Goal: Information Seeking & Learning: Learn about a topic

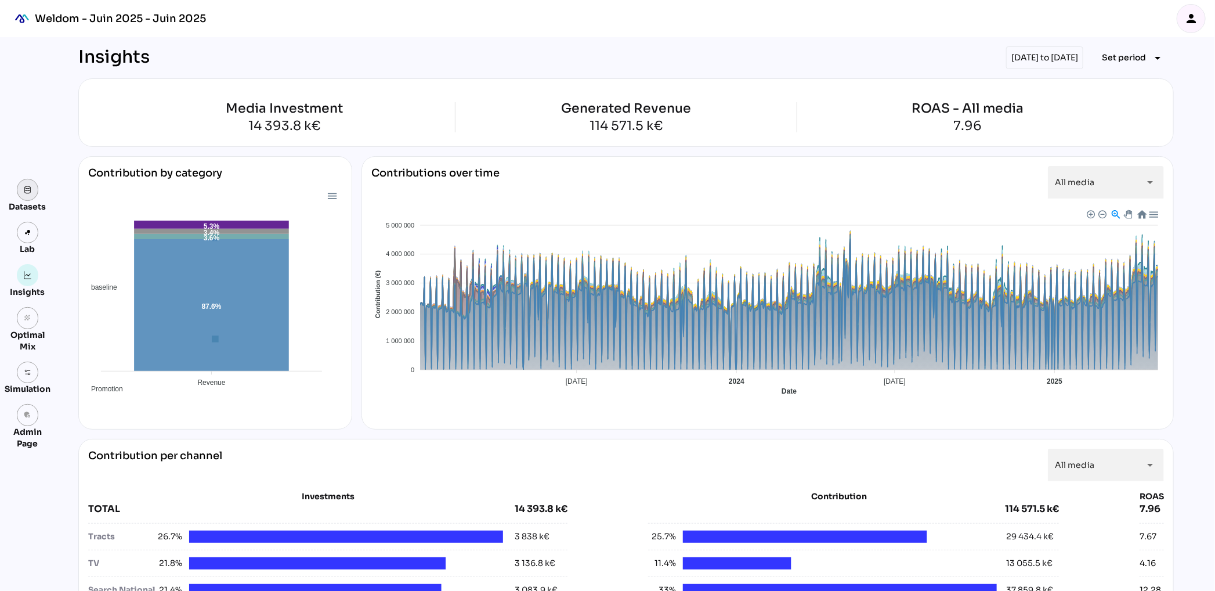
click at [28, 194] on link at bounding box center [28, 190] width 22 height 22
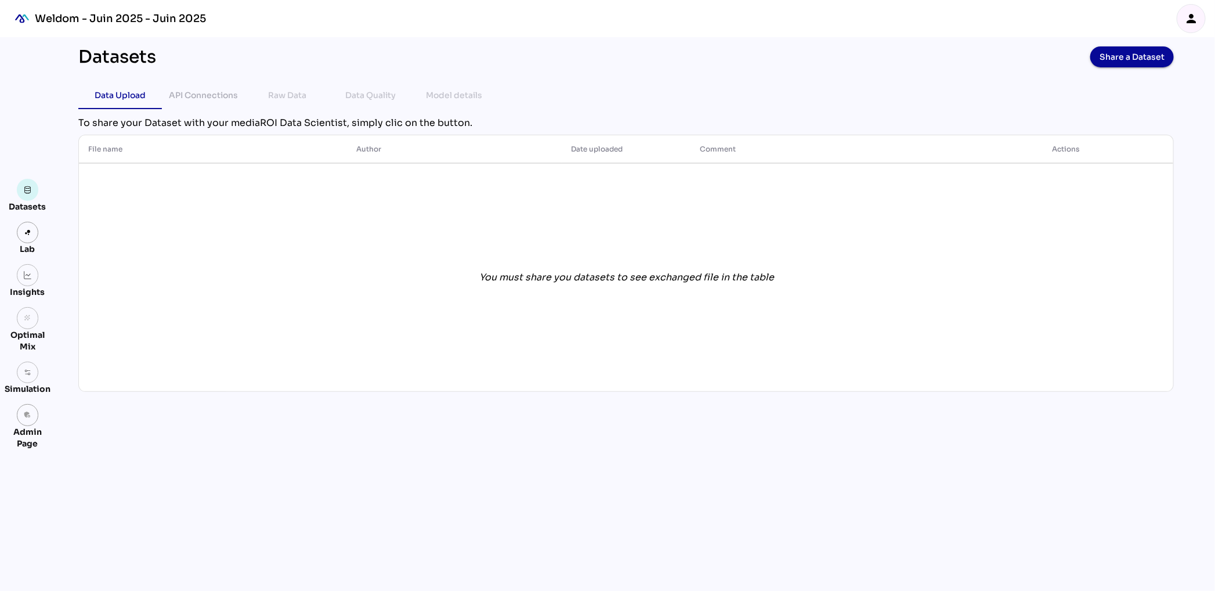
click at [288, 97] on div "Raw Data" at bounding box center [287, 95] width 38 height 14
click at [201, 96] on div "API Connections" at bounding box center [203, 95] width 69 height 14
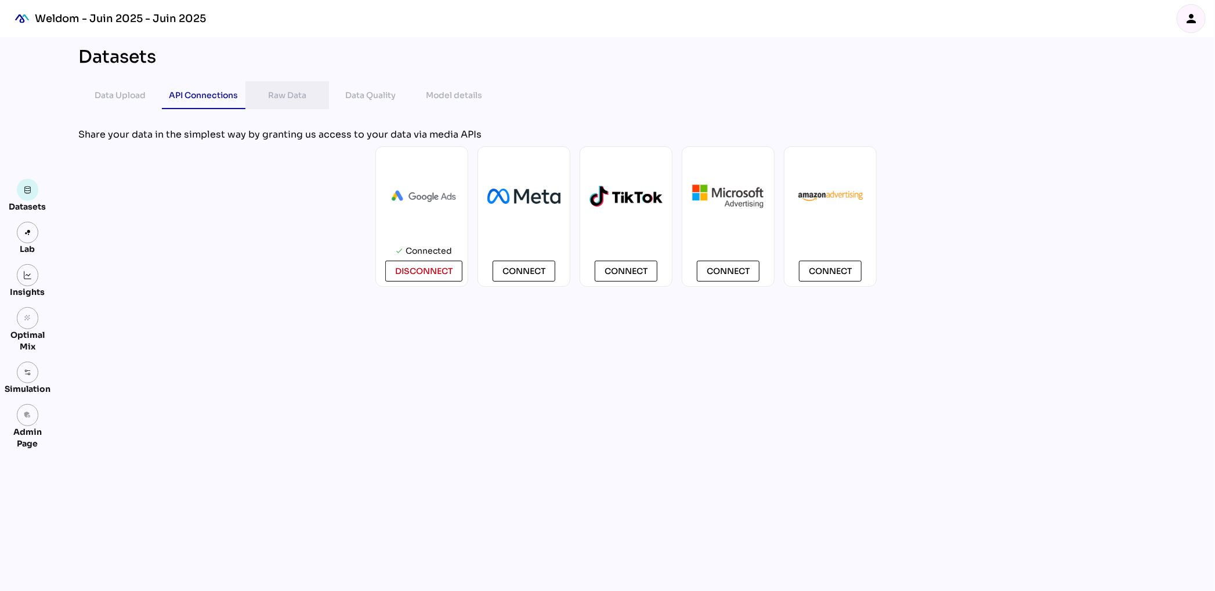
click at [295, 97] on div "Raw Data" at bounding box center [287, 95] width 38 height 14
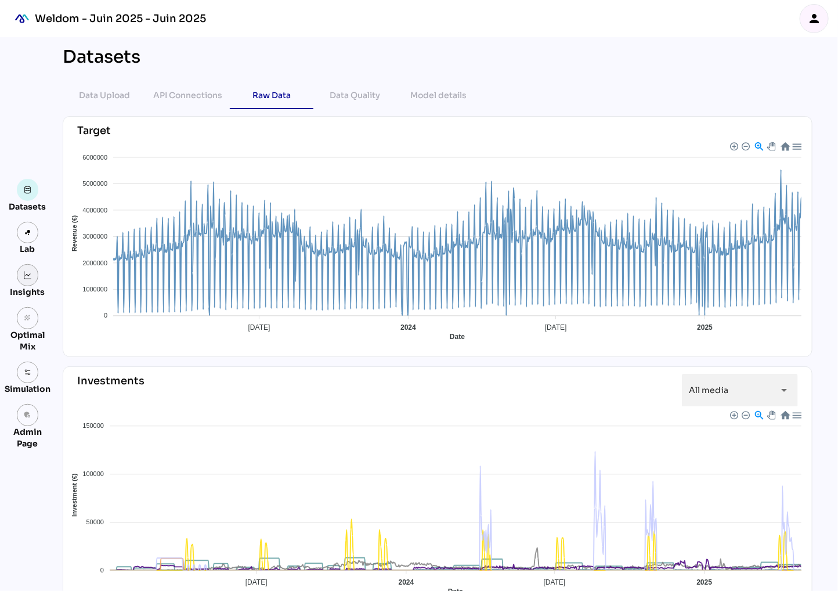
click at [30, 280] on link at bounding box center [28, 275] width 22 height 22
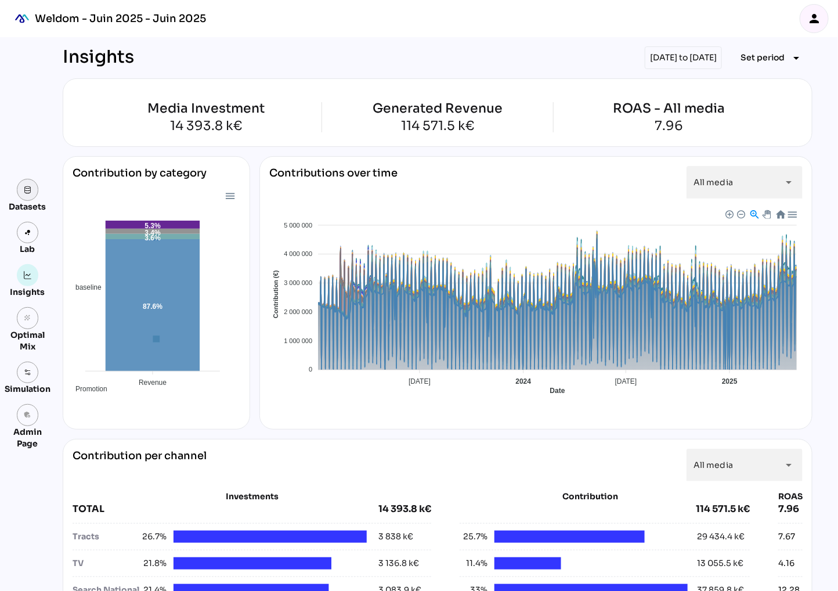
click at [25, 189] on img at bounding box center [28, 190] width 8 height 8
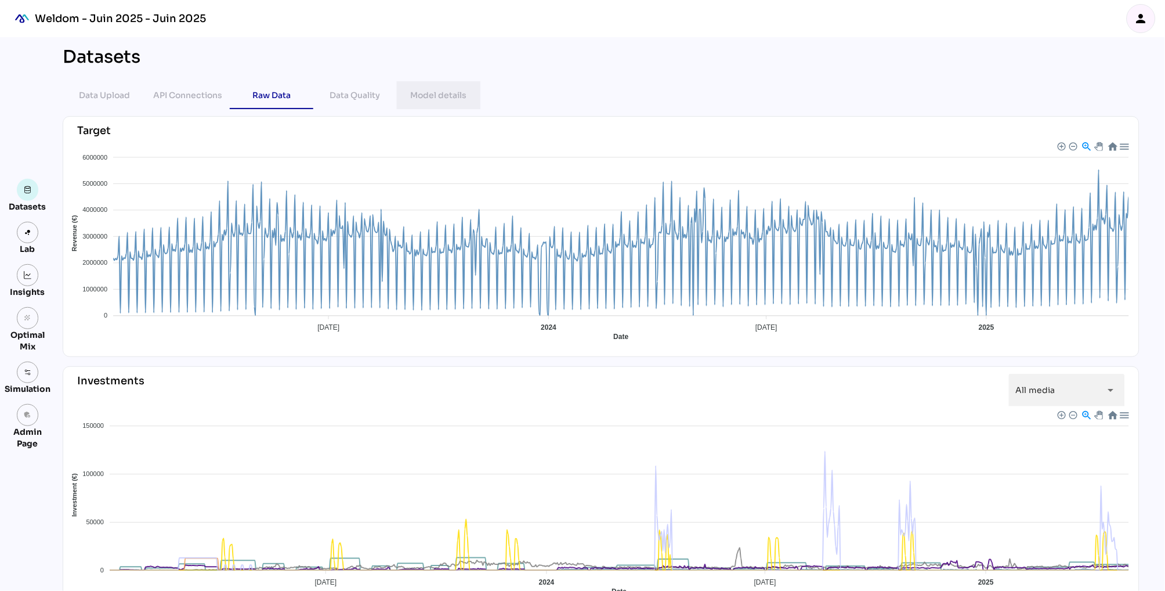
click at [432, 93] on div "Model details" at bounding box center [439, 95] width 56 height 14
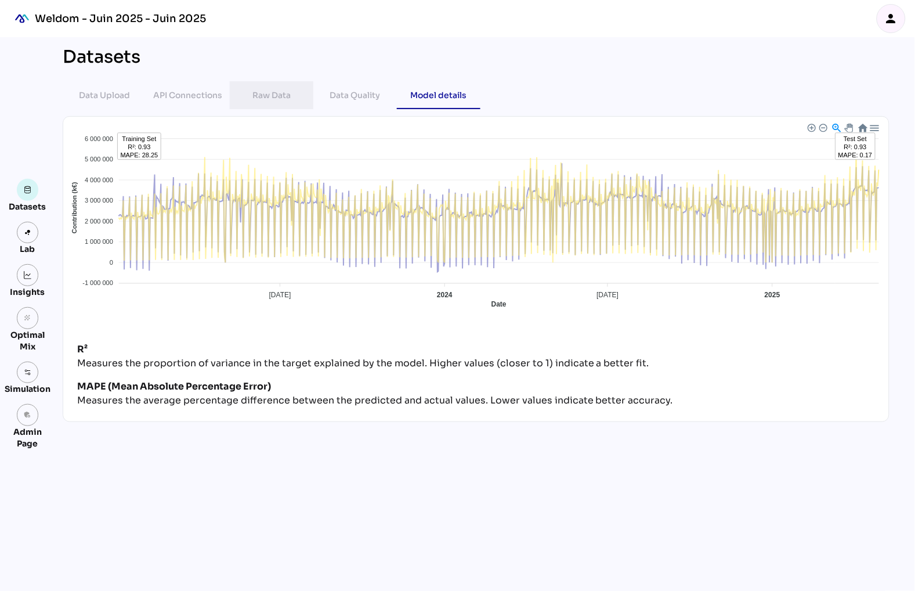
click at [283, 99] on div "Raw Data" at bounding box center [271, 95] width 38 height 14
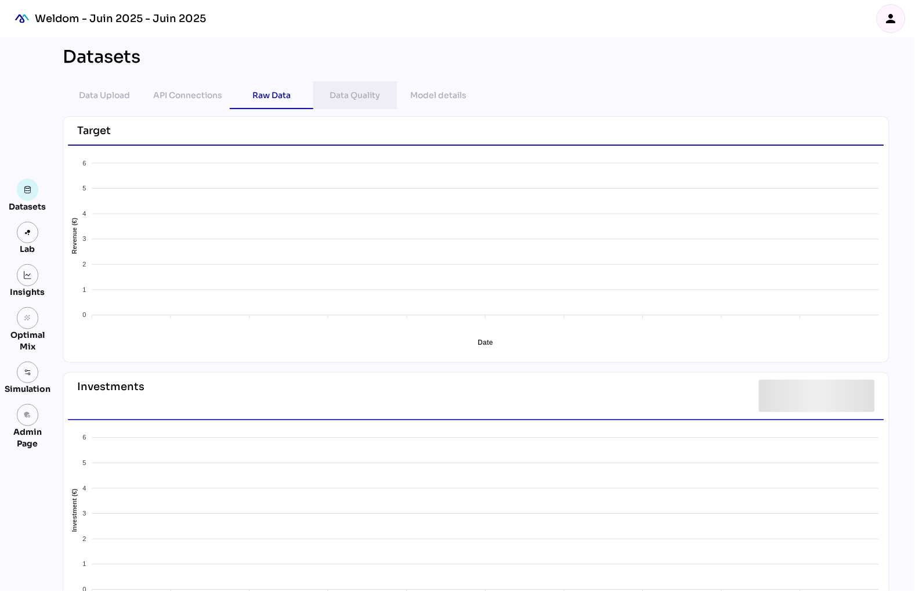
click at [362, 98] on div "Data Quality" at bounding box center [355, 95] width 50 height 14
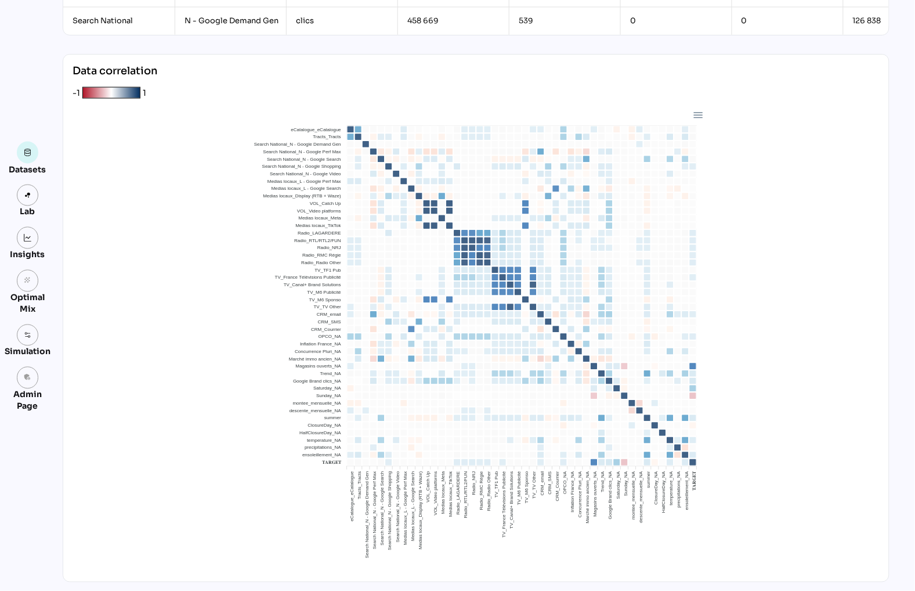
scroll to position [403, 0]
click at [26, 240] on img at bounding box center [28, 238] width 8 height 8
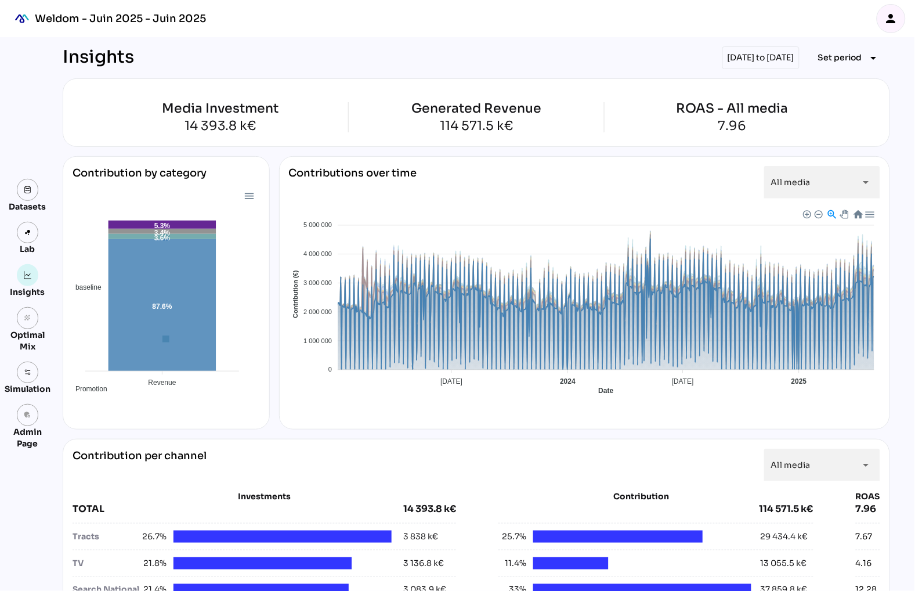
click at [319, 488] on span "Baseline" at bounding box center [300, 492] width 35 height 8
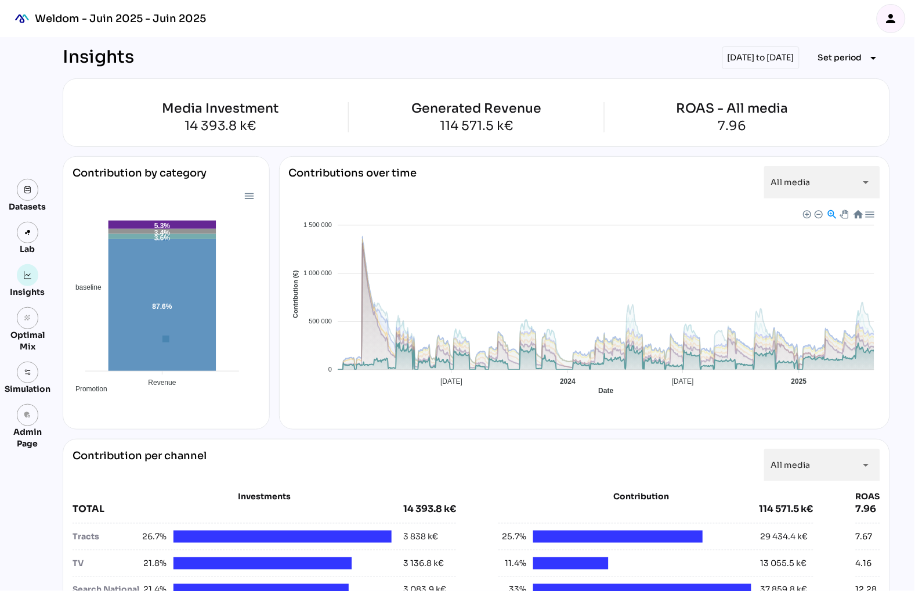
click at [324, 590] on span "Promotion" at bounding box center [303, 594] width 41 height 8
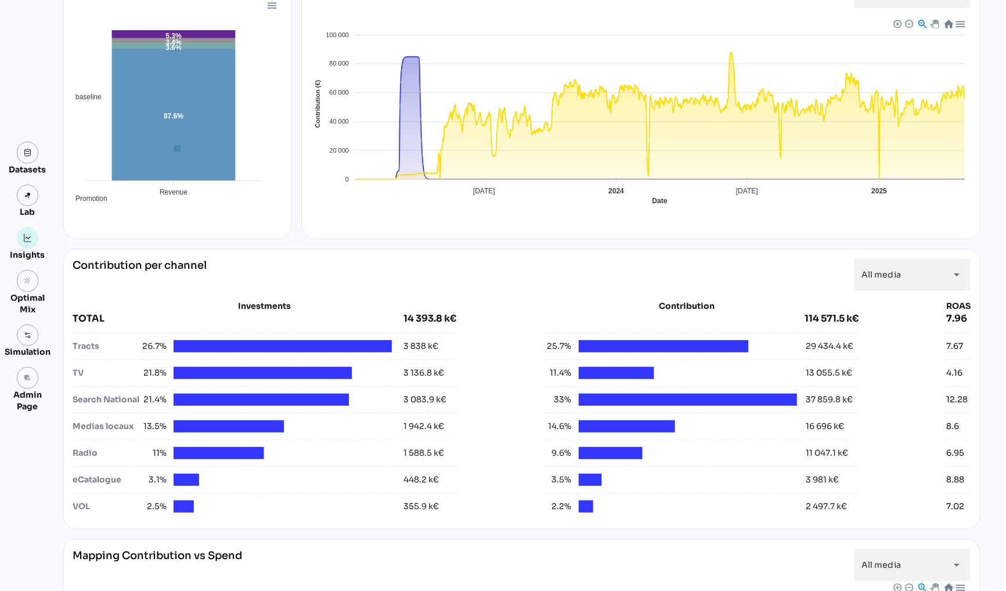
scroll to position [281, 0]
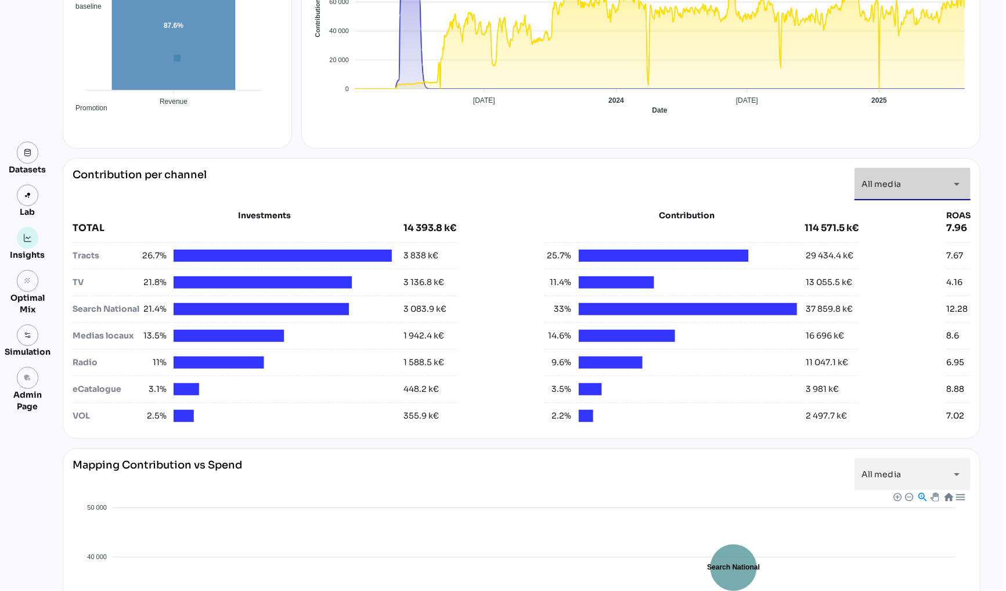
click at [896, 187] on span "All media" at bounding box center [880, 184] width 39 height 10
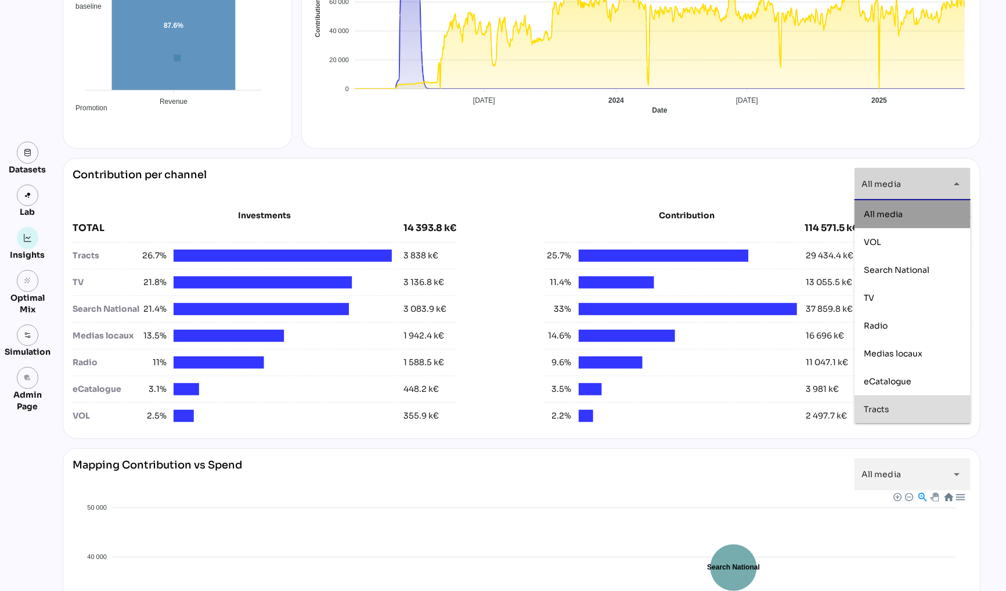
click at [869, 407] on span "Tracts" at bounding box center [877, 409] width 26 height 10
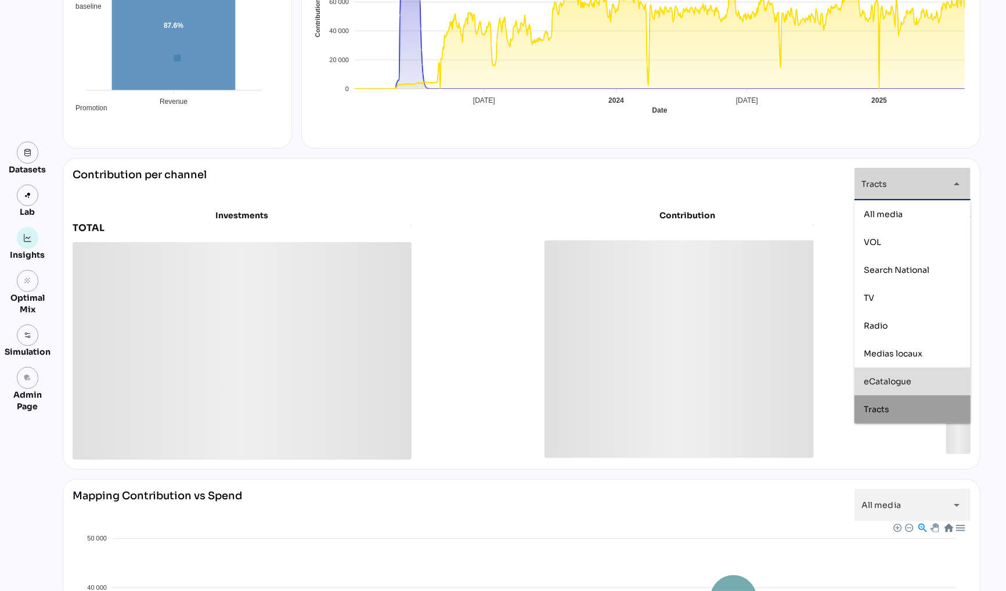
click at [897, 381] on span "eCatalogue" at bounding box center [888, 381] width 48 height 10
click at [888, 351] on span "Medias locaux" at bounding box center [893, 353] width 59 height 10
type input "**********"
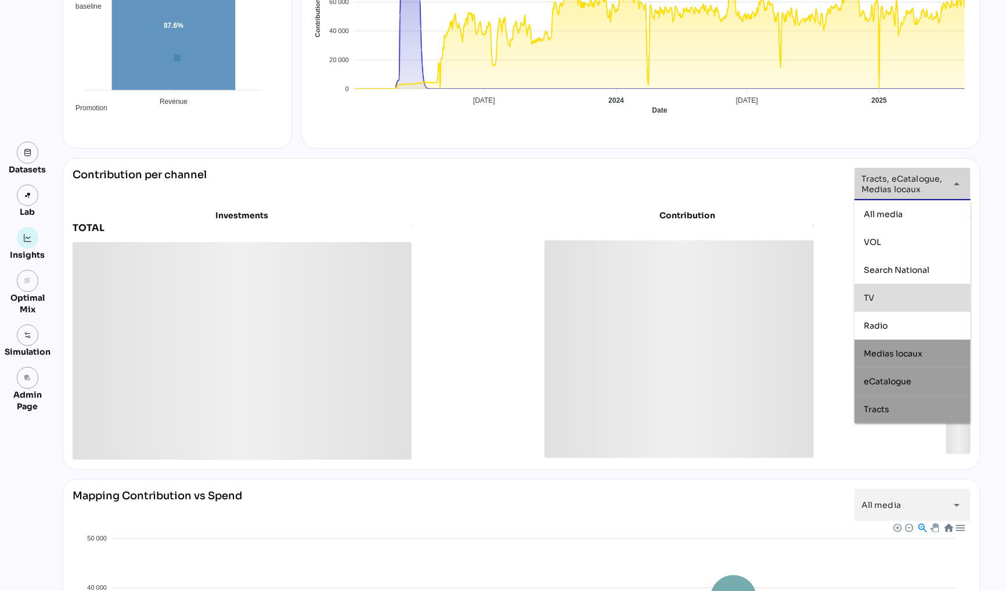
click at [770, 154] on div "**********" at bounding box center [522, 320] width 918 height 1047
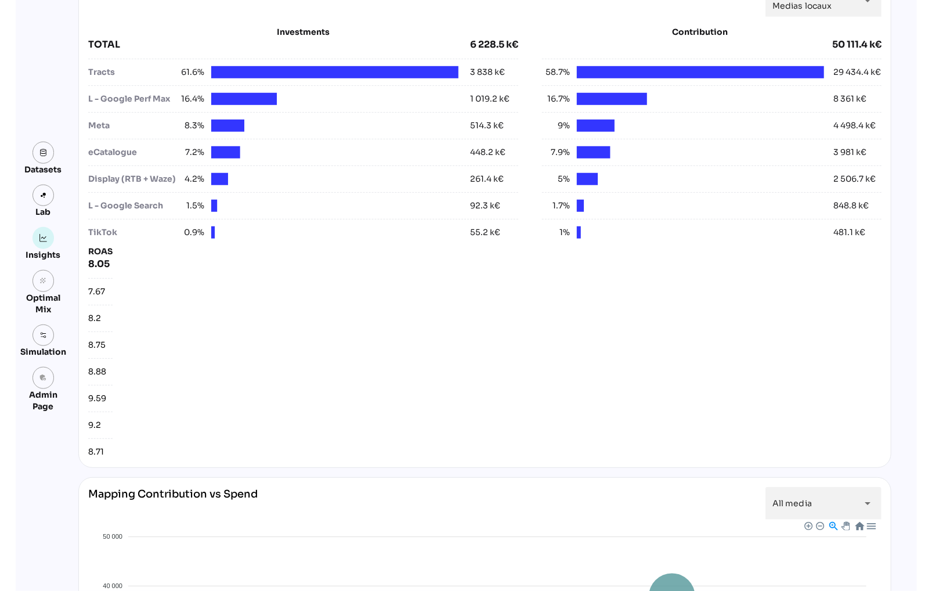
scroll to position [414, 0]
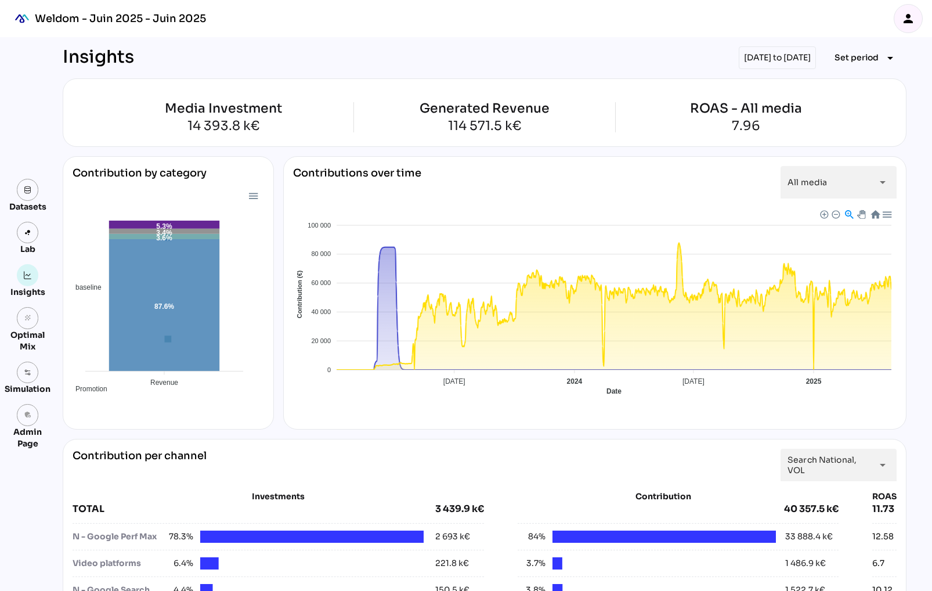
scroll to position [225, 0]
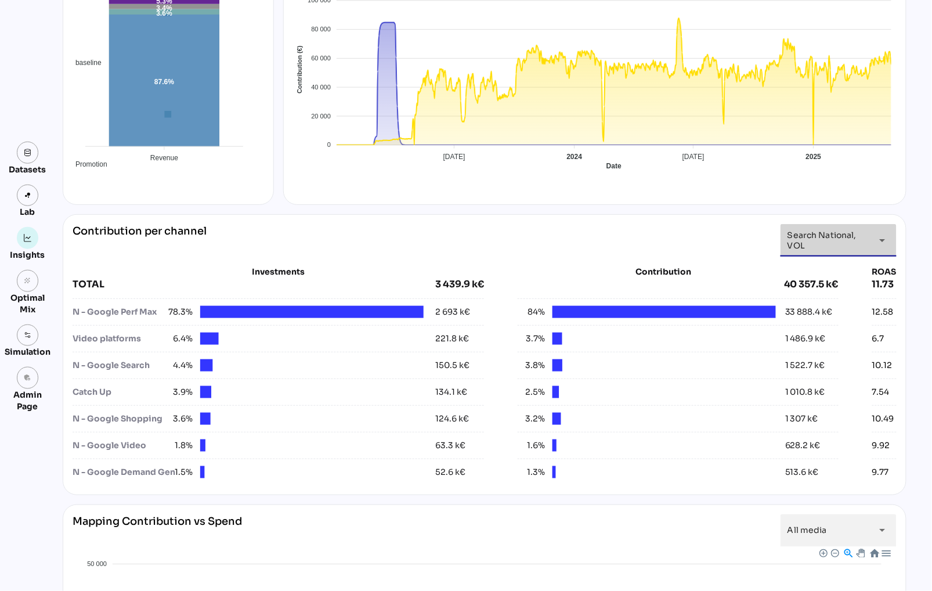
click at [869, 245] on div "arrow_drop_down" at bounding box center [879, 240] width 21 height 32
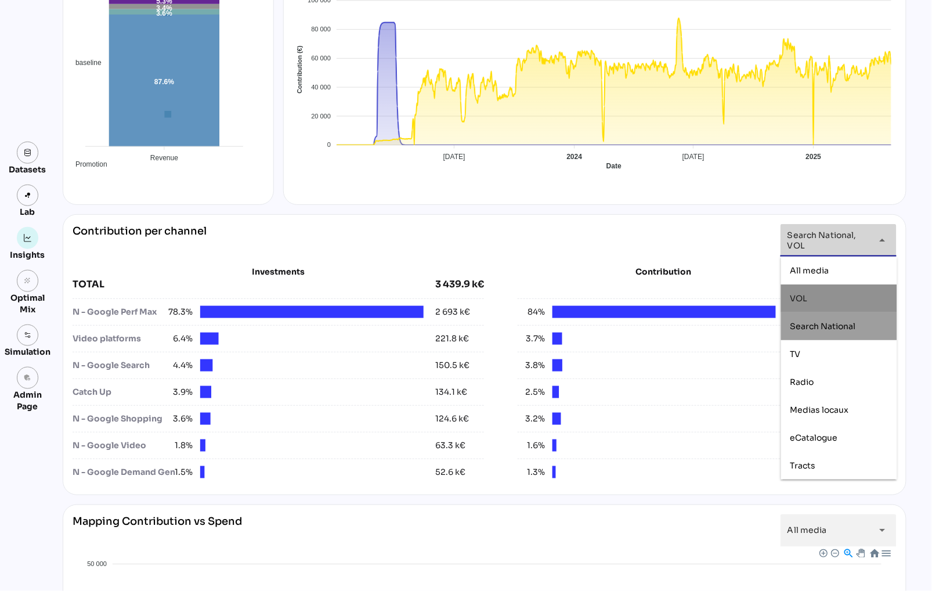
click at [849, 303] on div "VOL" at bounding box center [838, 298] width 97 height 19
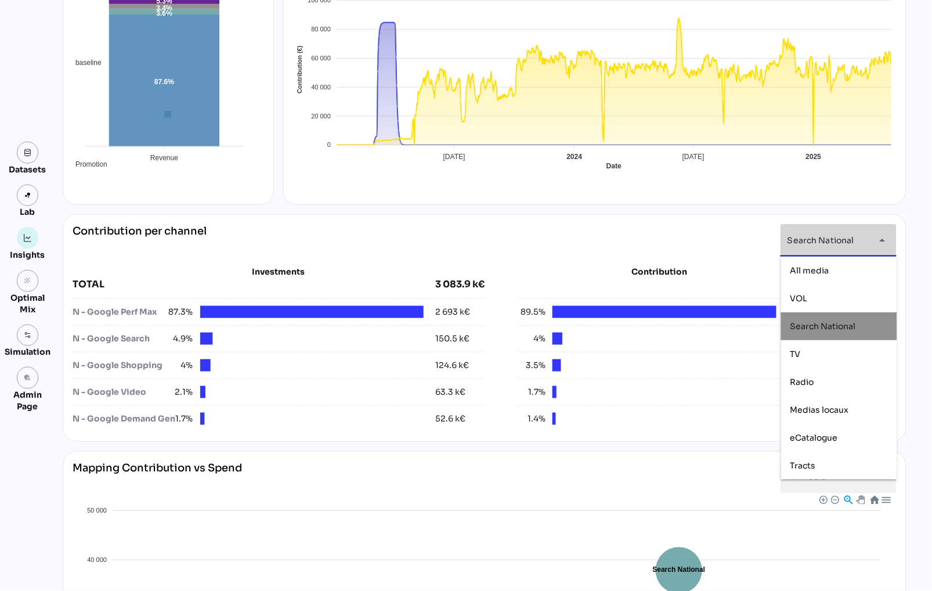
click at [846, 334] on div "Search National" at bounding box center [838, 326] width 97 height 19
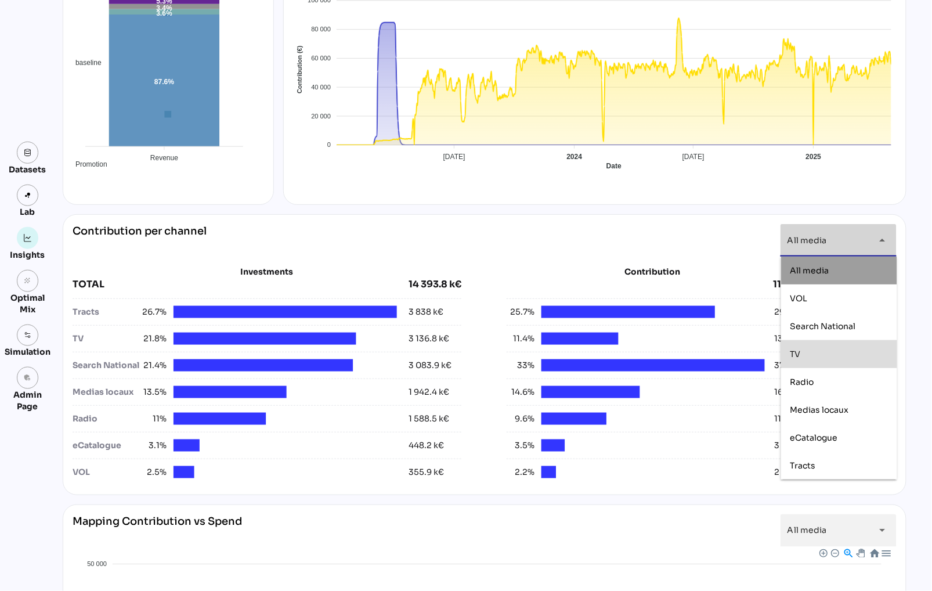
click at [837, 356] on div "TV" at bounding box center [838, 354] width 97 height 10
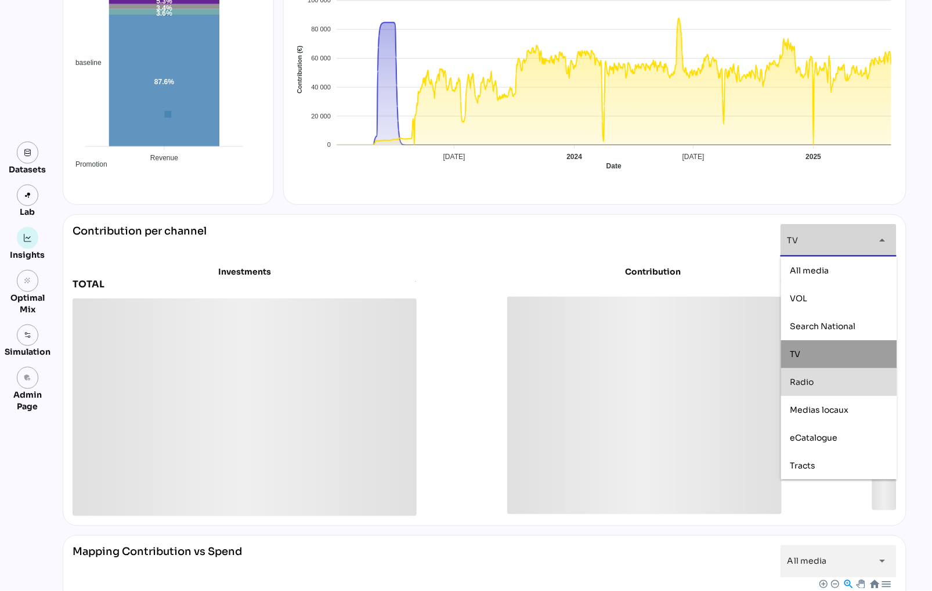
click at [837, 379] on div "Radio" at bounding box center [838, 382] width 97 height 10
type input "*********"
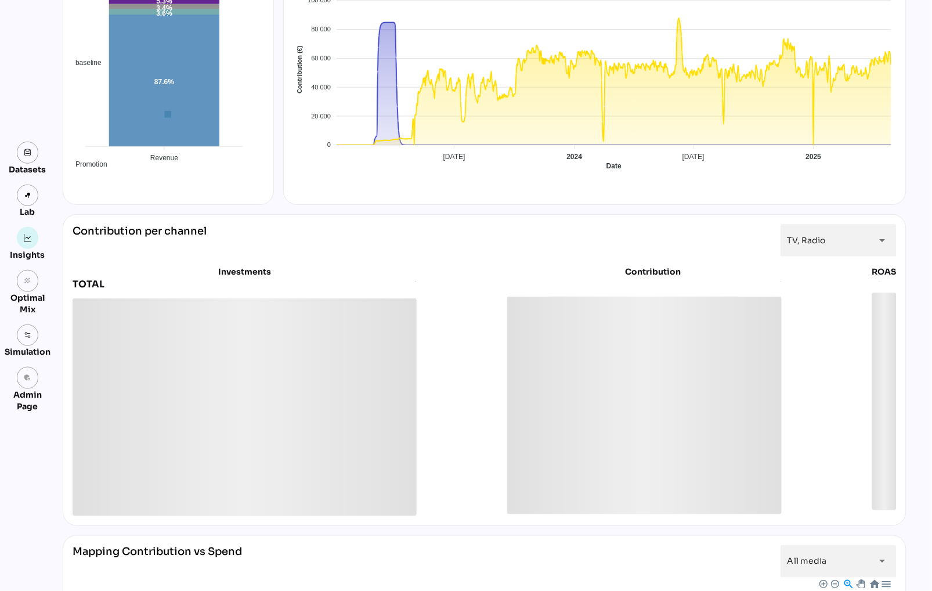
click at [735, 211] on div "Media Investment 14 393.8 k€ Generated Revenue 114 571.5 k€ ROAS - All media 7.…" at bounding box center [485, 377] width 844 height 1047
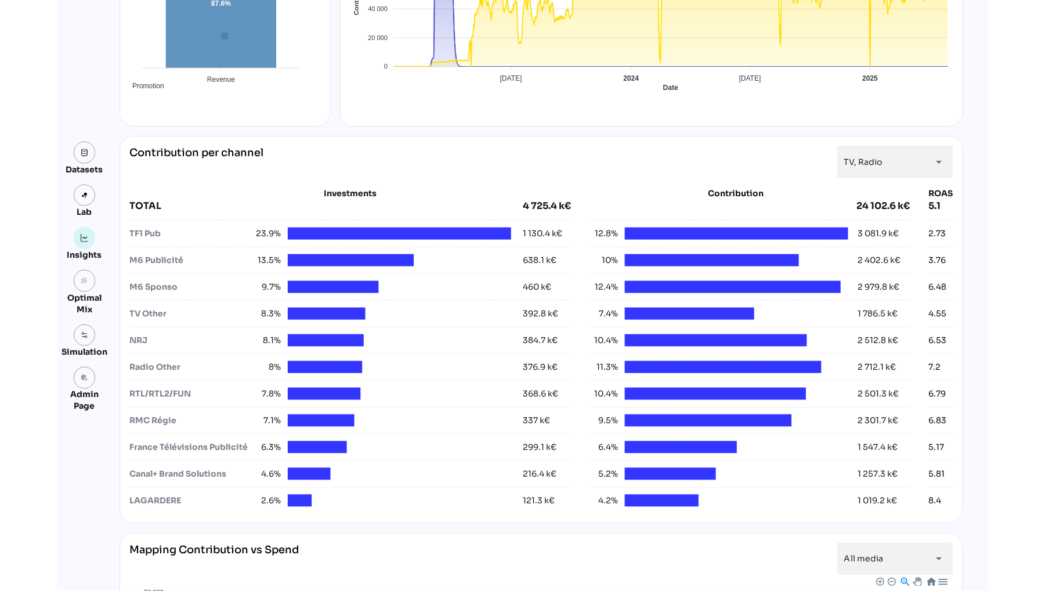
scroll to position [326, 0]
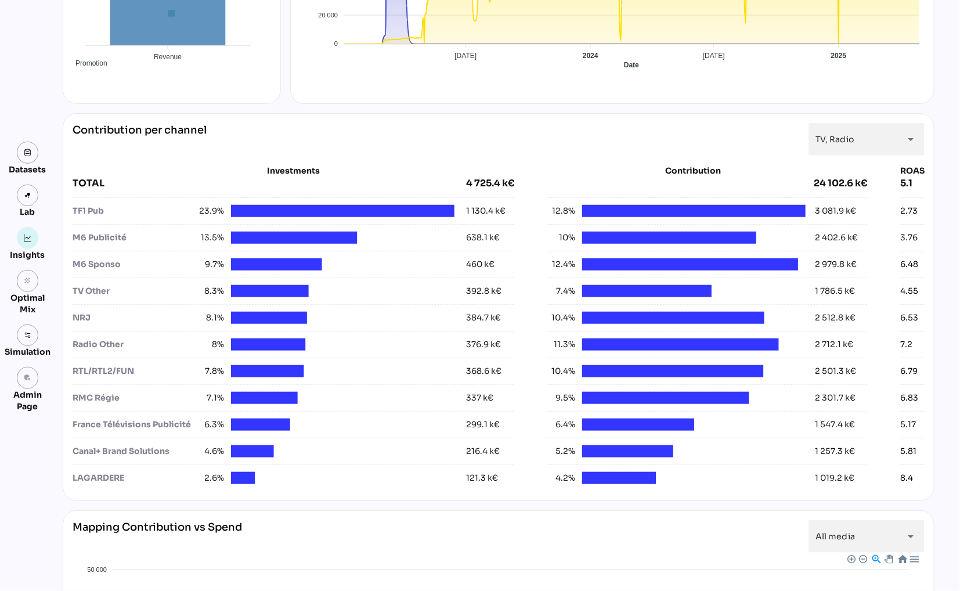
drag, startPoint x: 958, startPoint y: 300, endPoint x: 1005, endPoint y: 301, distance: 47.0
click at [931, 301] on html "Weldom - Juin 2025 - Juin 2025 person Datasets Lab Insights grain Optimal Mix S…" at bounding box center [480, 420] width 960 height 1493
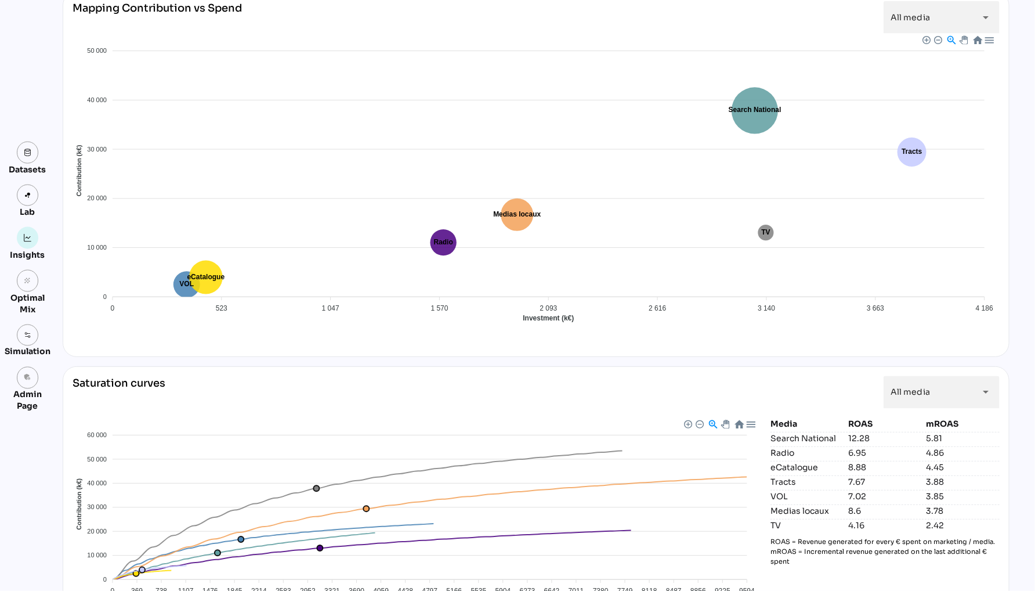
scroll to position [902, 0]
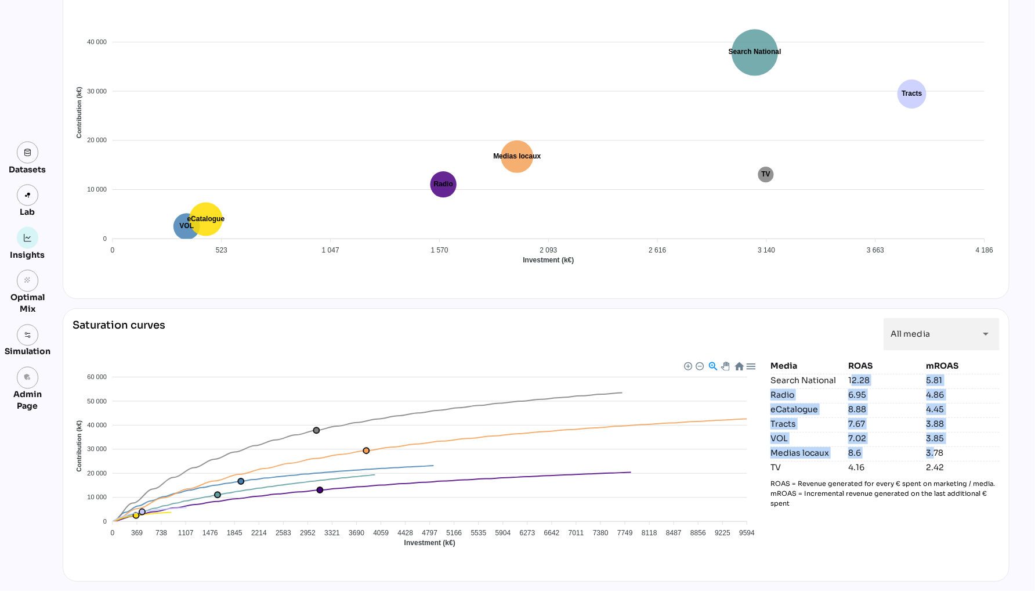
drag, startPoint x: 851, startPoint y: 381, endPoint x: 934, endPoint y: 454, distance: 110.2
click at [935, 455] on div "Media ROAS mROAS Search National 12.28 5.81 Radio 6.95 4.86 eCatalogue 8.88 4.4…" at bounding box center [885, 466] width 229 height 212
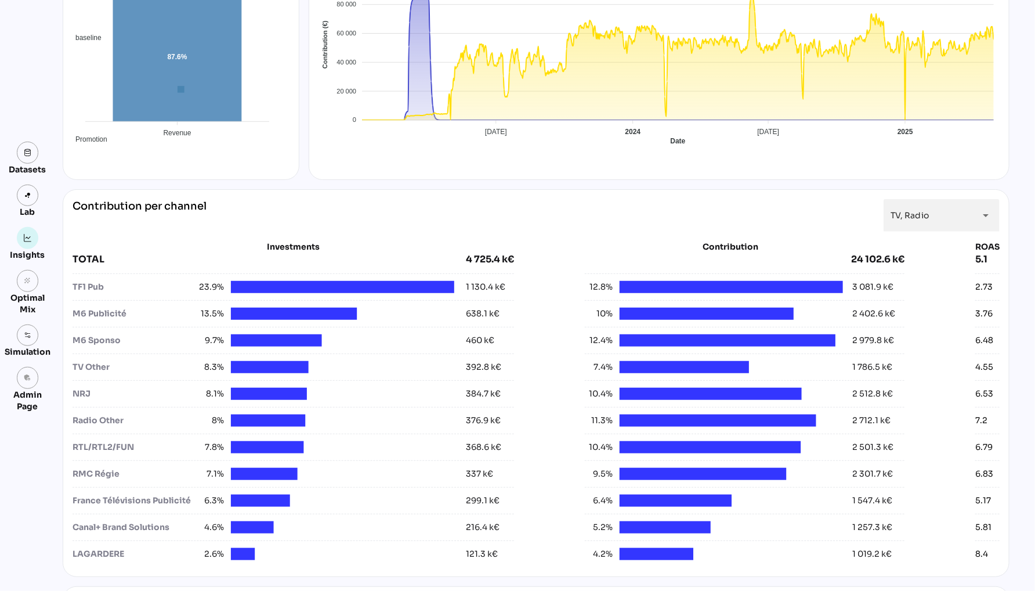
scroll to position [0, 0]
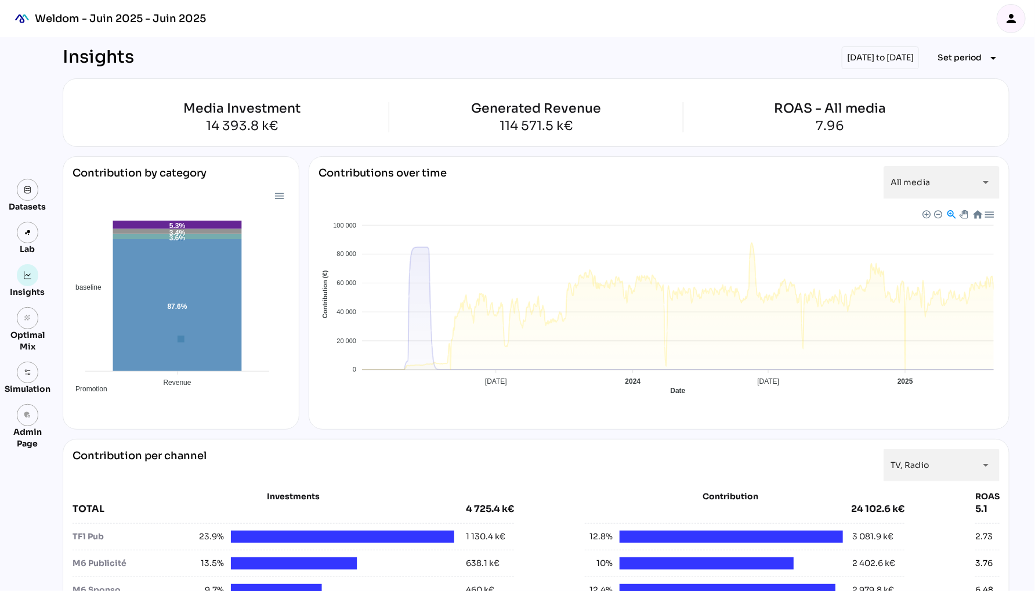
click at [348, 488] on span "Baseline" at bounding box center [330, 492] width 35 height 8
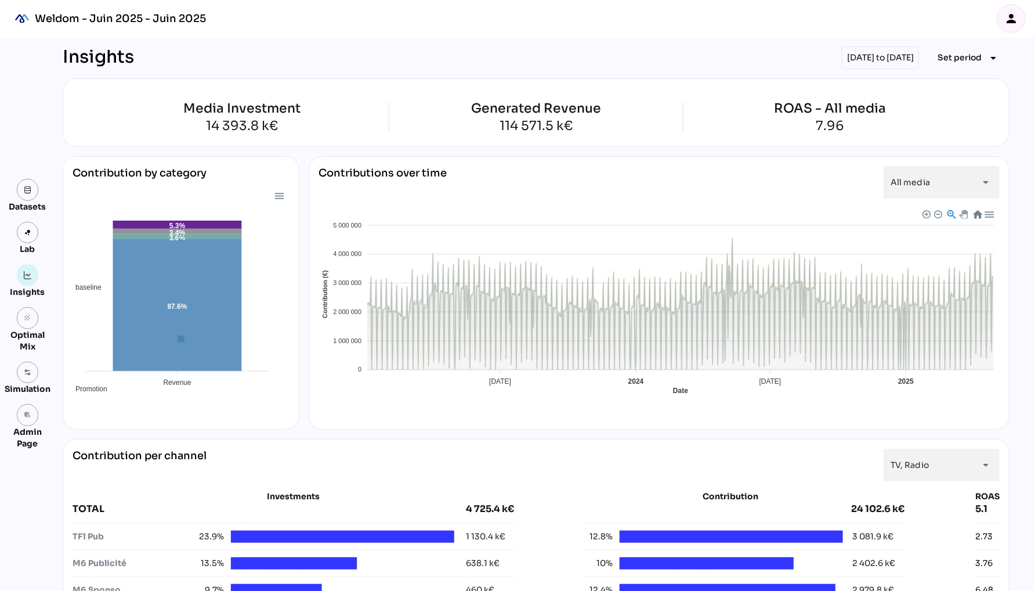
click at [353, 590] on span "Promotion" at bounding box center [333, 594] width 41 height 8
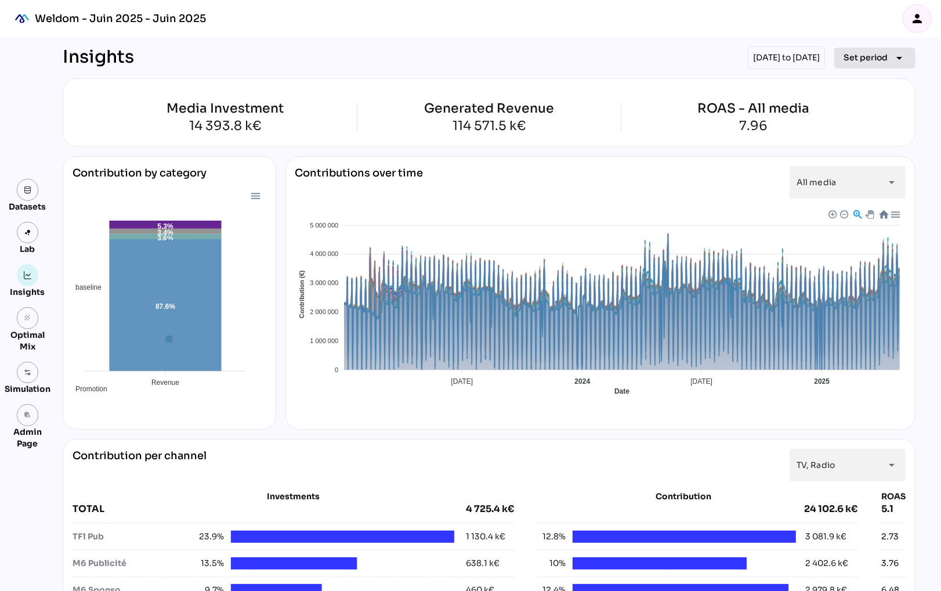
click at [873, 60] on span "Set period" at bounding box center [866, 57] width 44 height 14
click at [846, 107] on div "Year" at bounding box center [857, 111] width 54 height 10
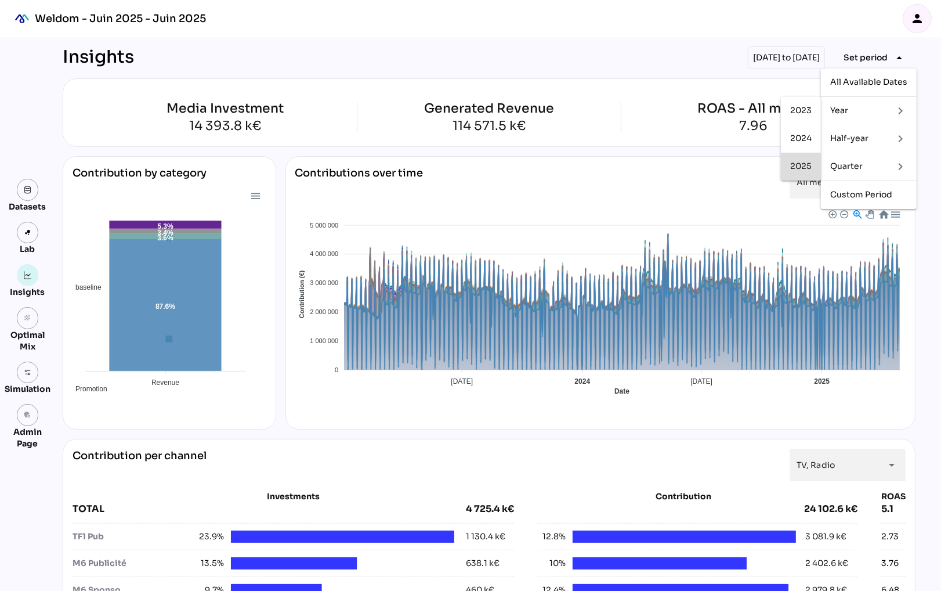
click at [806, 167] on div "2025" at bounding box center [800, 166] width 21 height 10
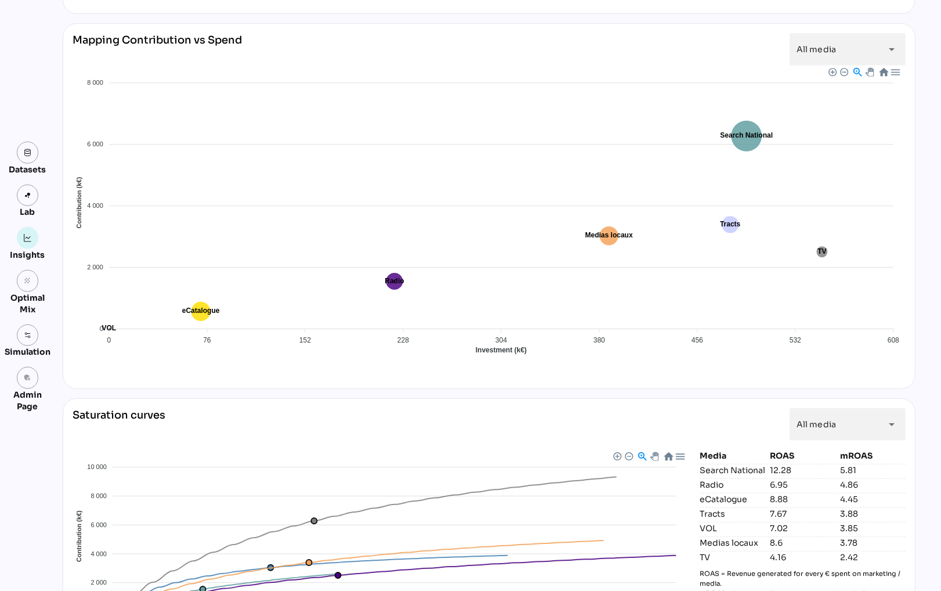
scroll to position [902, 0]
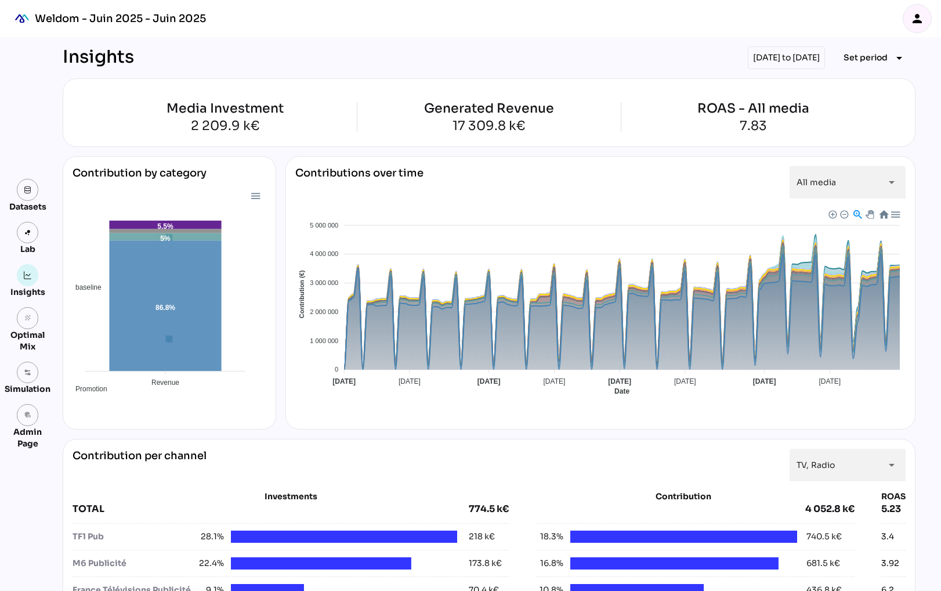
scroll to position [902, 0]
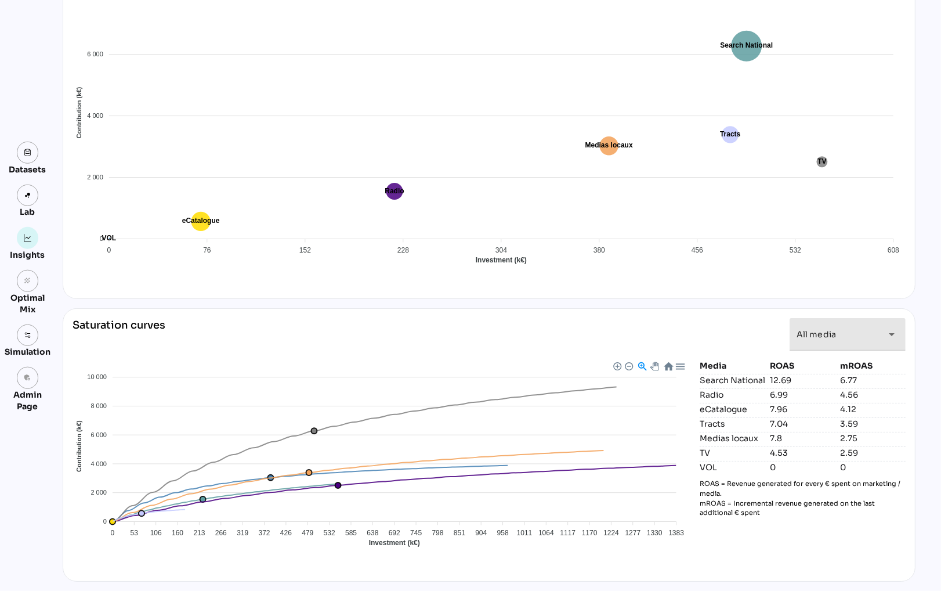
click at [825, 339] on span "All media" at bounding box center [816, 334] width 39 height 10
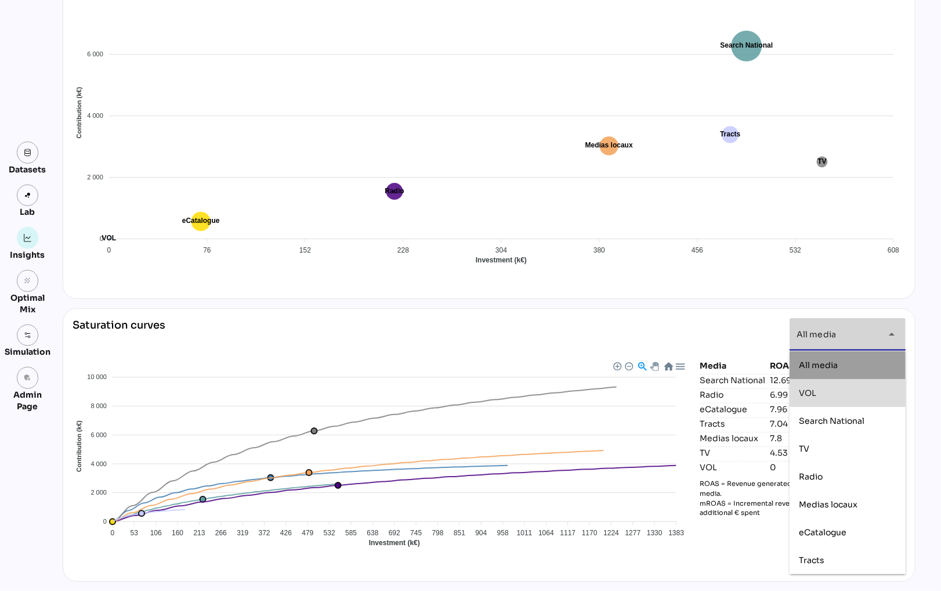
click at [831, 400] on div "VOL" at bounding box center [847, 393] width 97 height 19
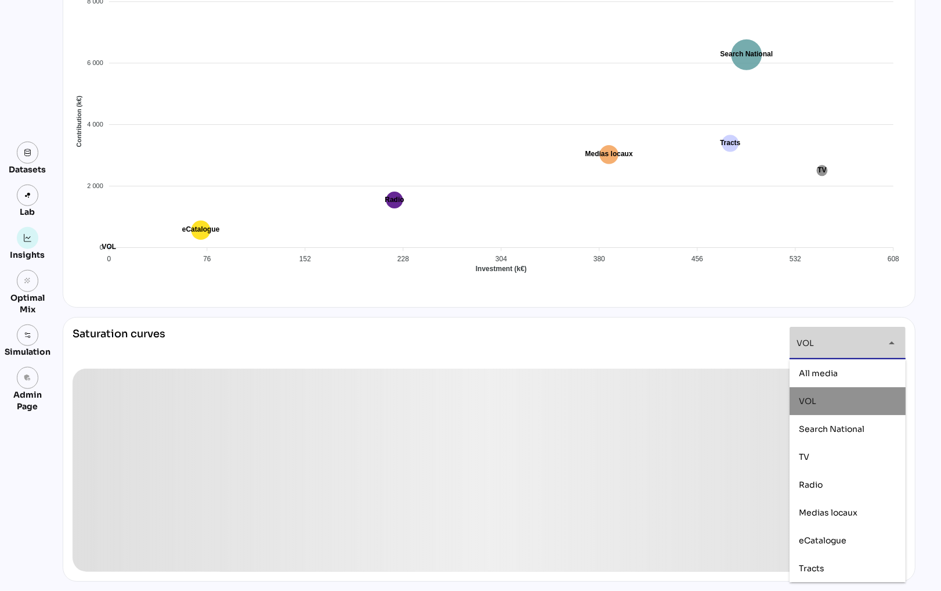
scroll to position [894, 0]
click at [832, 432] on span "Search National" at bounding box center [832, 429] width 66 height 10
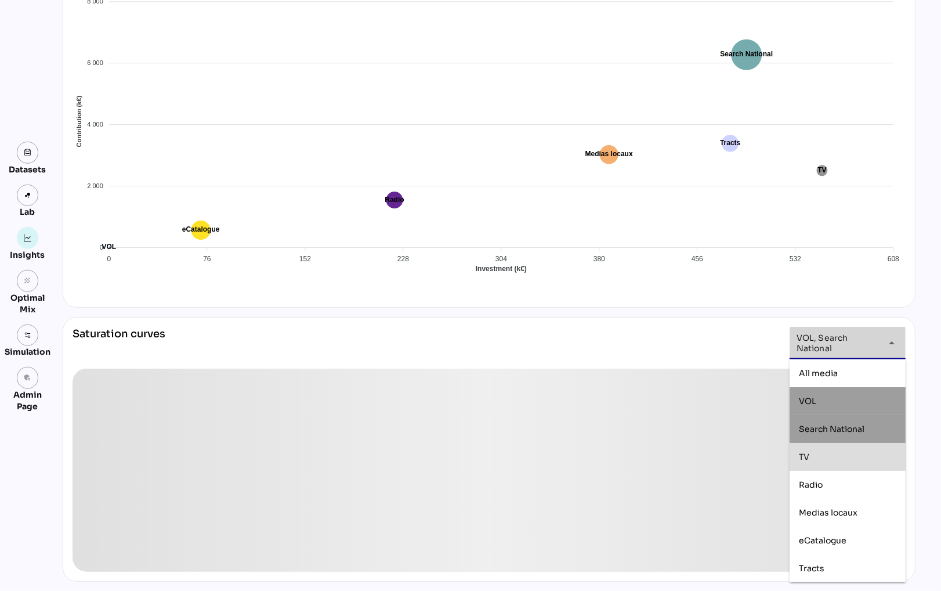
click at [830, 454] on div "TV" at bounding box center [847, 457] width 97 height 10
click at [832, 486] on div "Radio" at bounding box center [847, 485] width 97 height 10
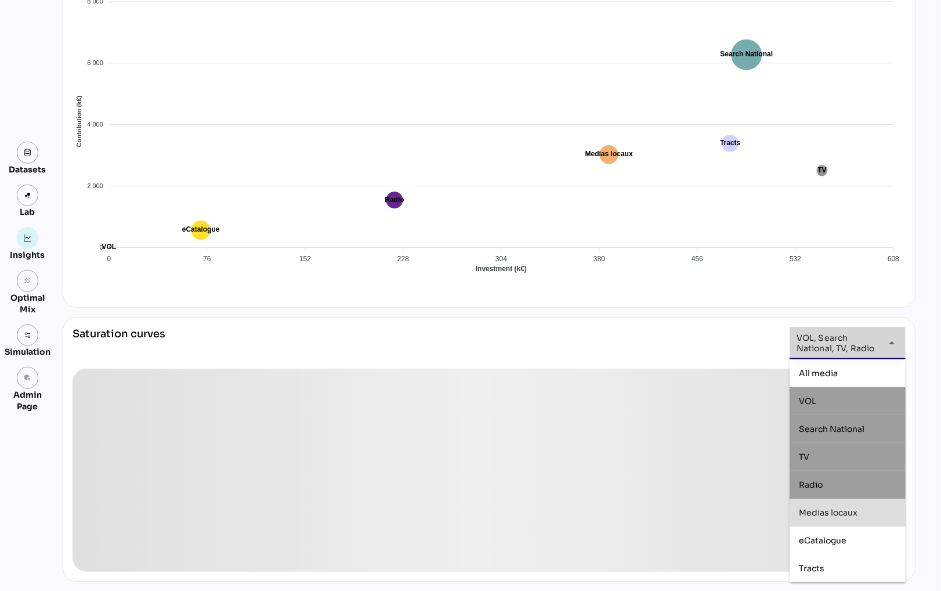
click at [832, 506] on div "Medias locaux" at bounding box center [847, 512] width 97 height 19
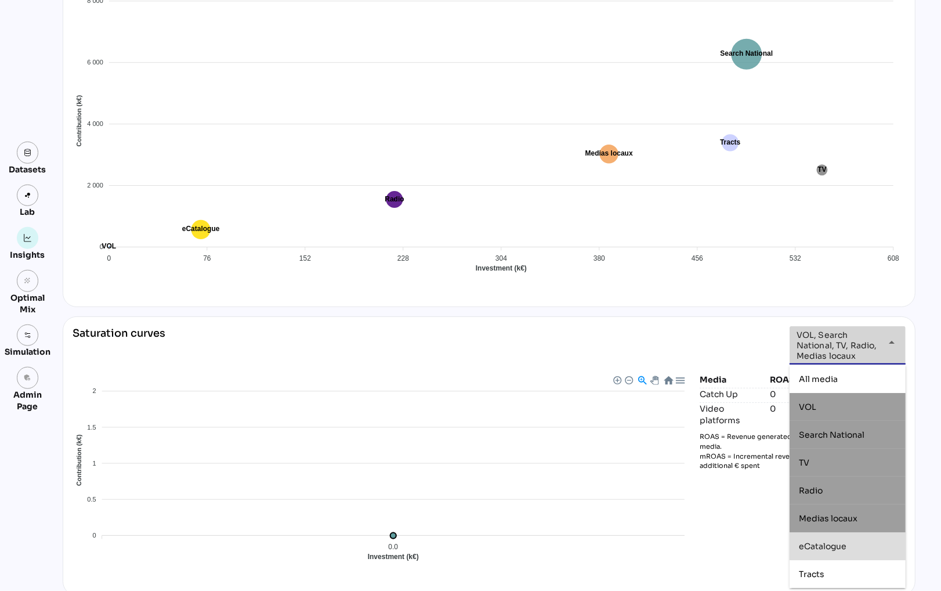
click at [832, 548] on span "eCatalogue" at bounding box center [823, 546] width 48 height 10
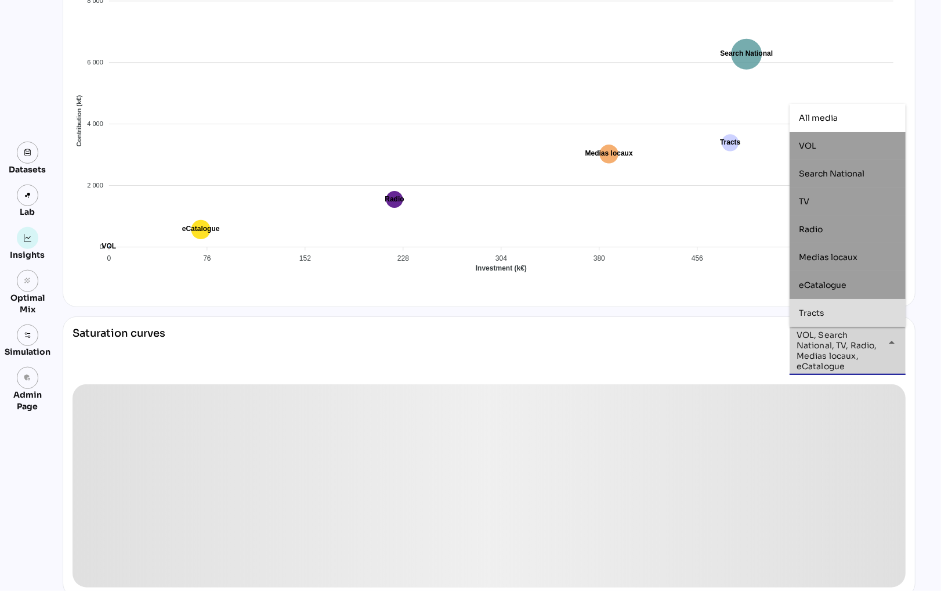
click at [836, 318] on div "Tracts" at bounding box center [847, 313] width 97 height 19
type input "**********"
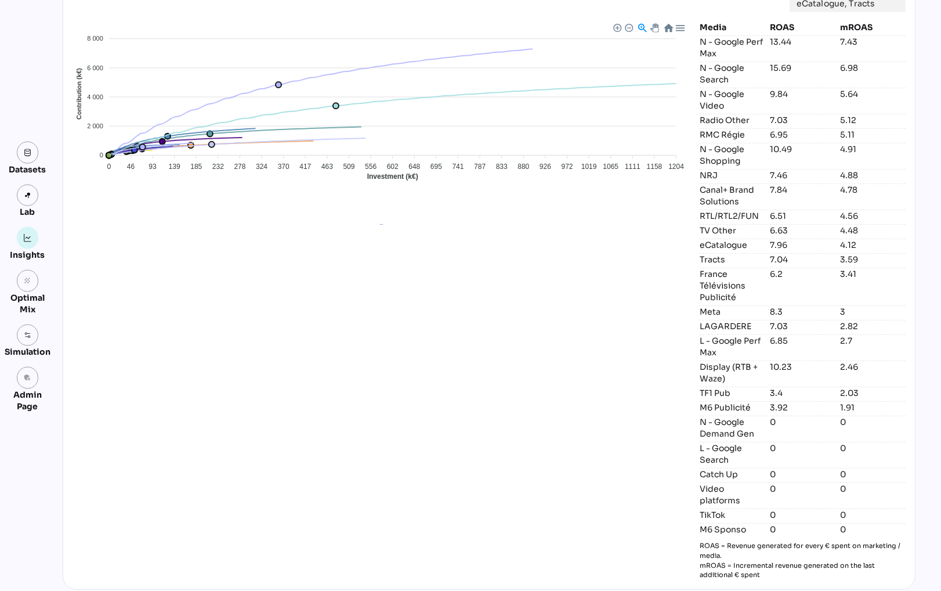
scroll to position [1246, 0]
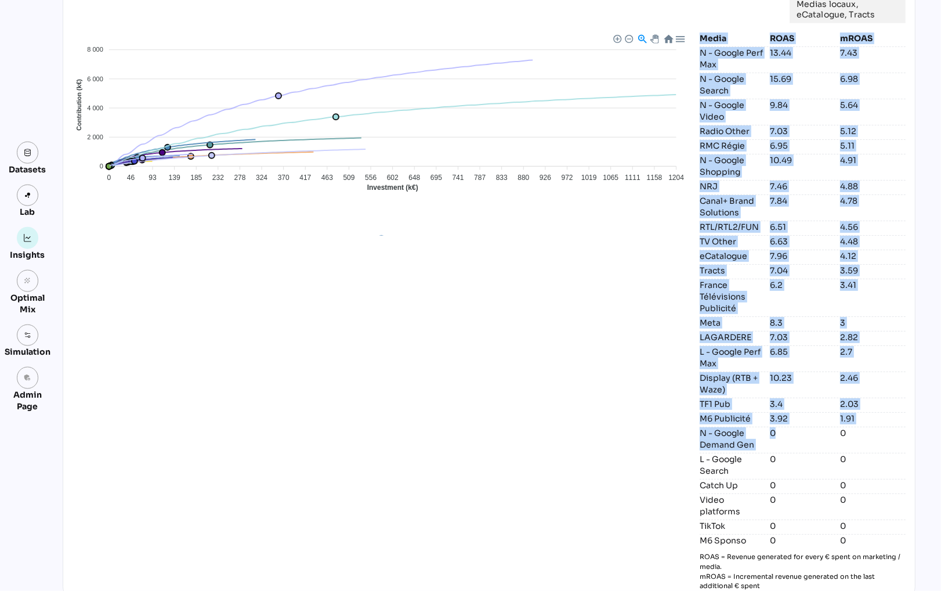
drag, startPoint x: 701, startPoint y: 39, endPoint x: 890, endPoint y: 428, distance: 432.2
click at [891, 428] on div "Media ROAS mROAS N - Google Perf Max 13.44 7.43 N - Google Search 15.69 6.98 N …" at bounding box center [803, 311] width 206 height 558
copy div "Media ROAS mROAS N - Google Perf Max 13.44 7.43 N - Google Search 15.69 6.98 N …"
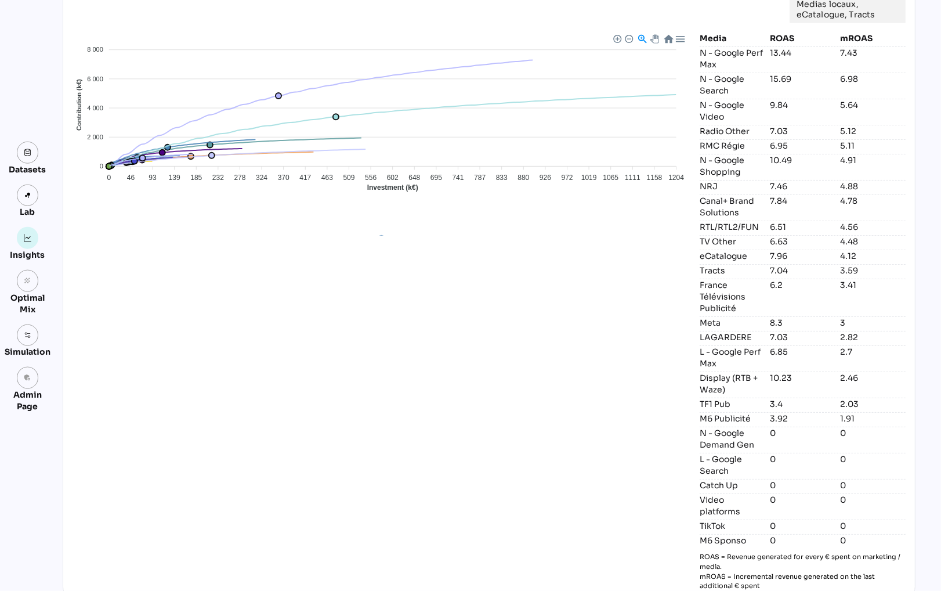
click at [620, 330] on div "Display (RTB + Waze) L - Google Perf Max L - Google Search Meta TikTok LAGARDER…" at bounding box center [382, 311] width 618 height 558
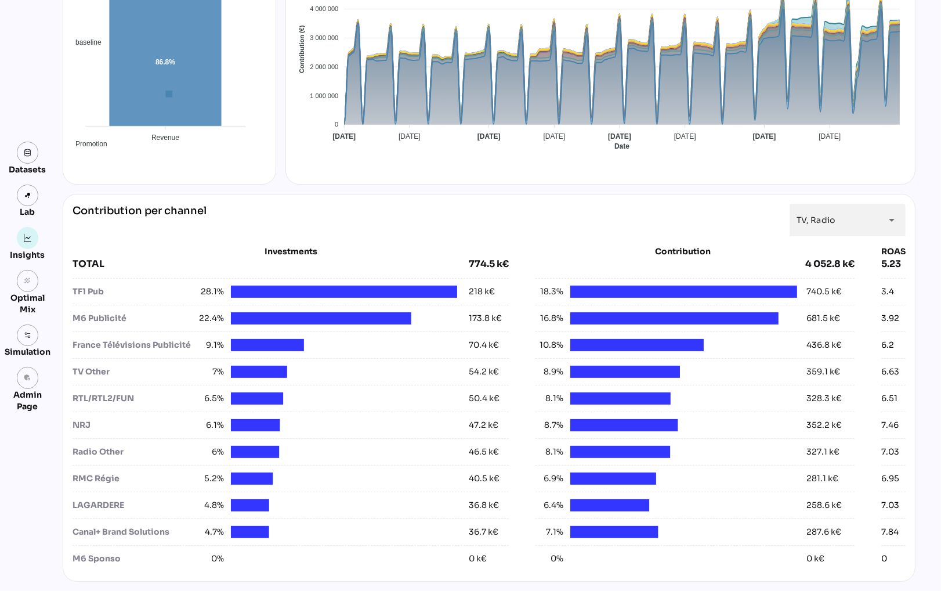
scroll to position [0, 0]
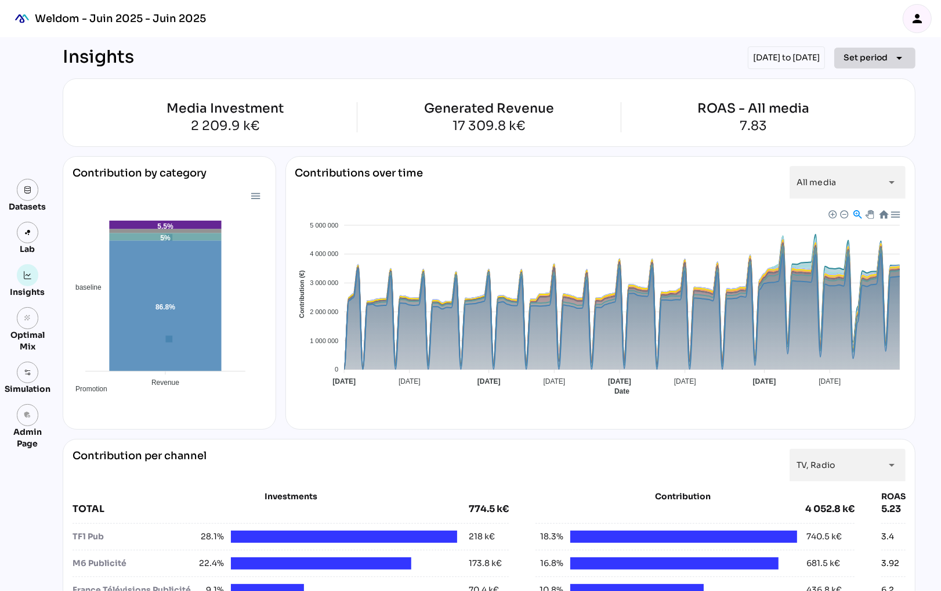
click at [867, 56] on span "Set period" at bounding box center [866, 57] width 44 height 14
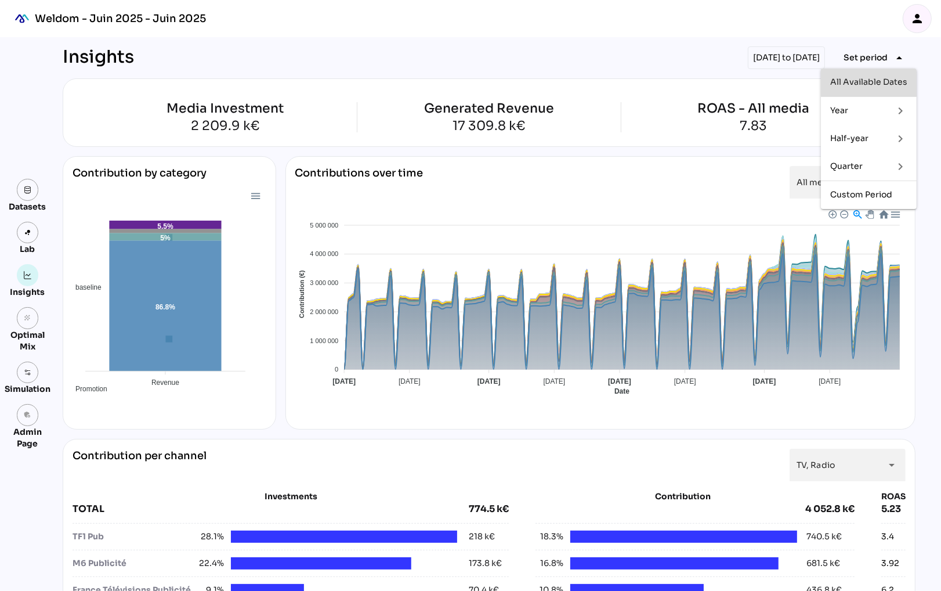
click at [869, 79] on div "All Available Dates" at bounding box center [868, 82] width 77 height 10
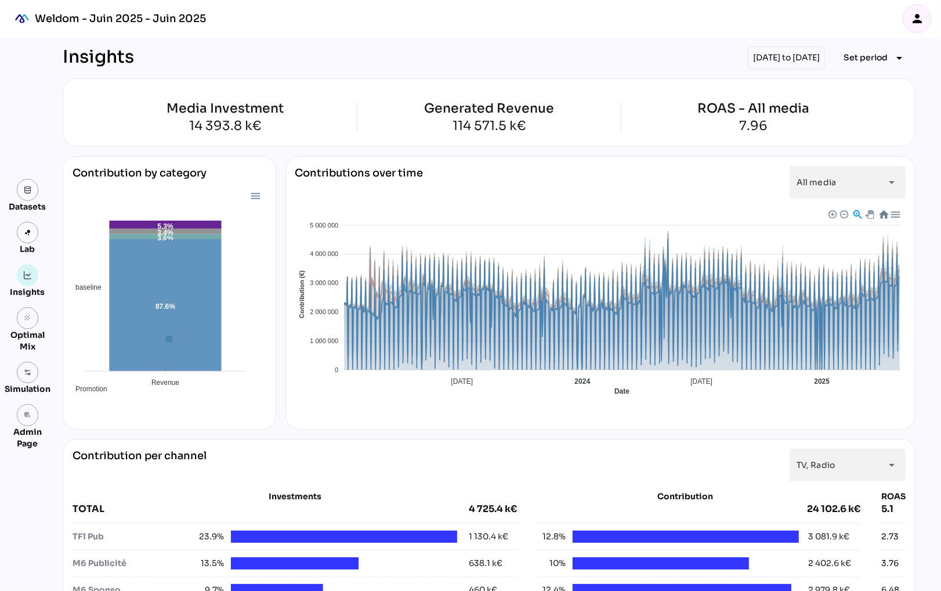
click at [325, 488] on span "Baseline" at bounding box center [307, 492] width 35 height 8
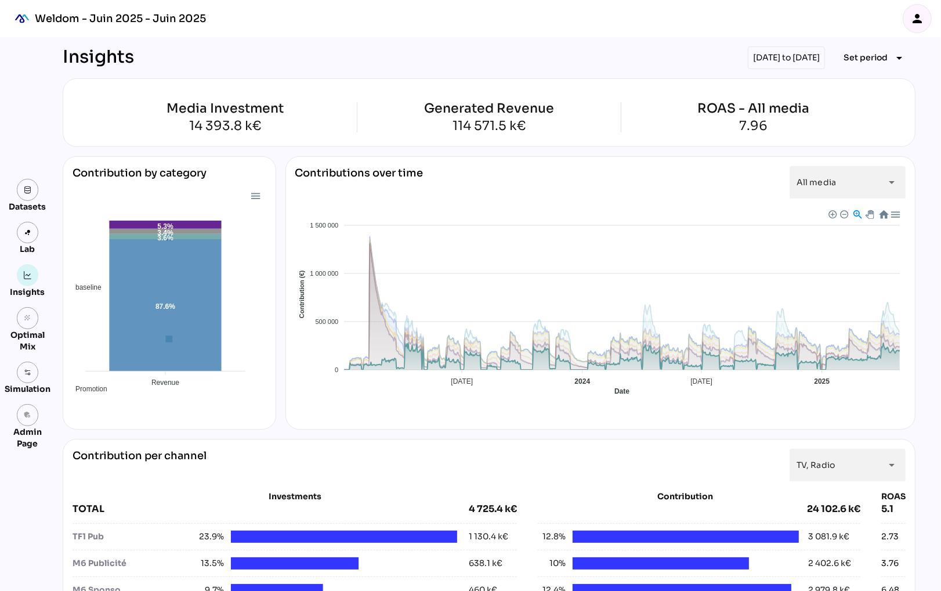
click at [330, 590] on span "Promotion" at bounding box center [310, 594] width 41 height 8
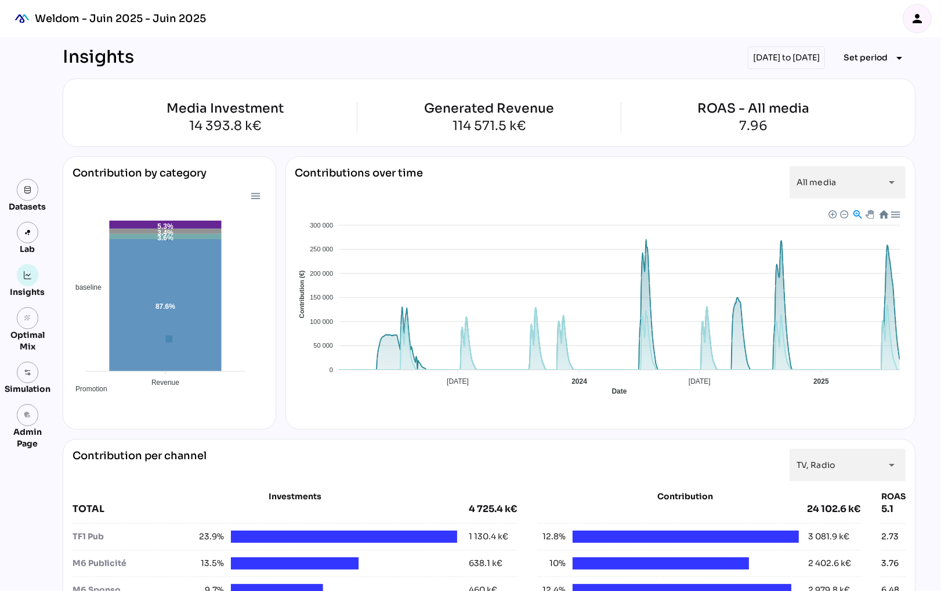
click at [848, 407] on div "Baseline Promotion Crm eCatalogue Tracts Search National Medias locaux VOL Radi…" at bounding box center [600, 447] width 611 height 102
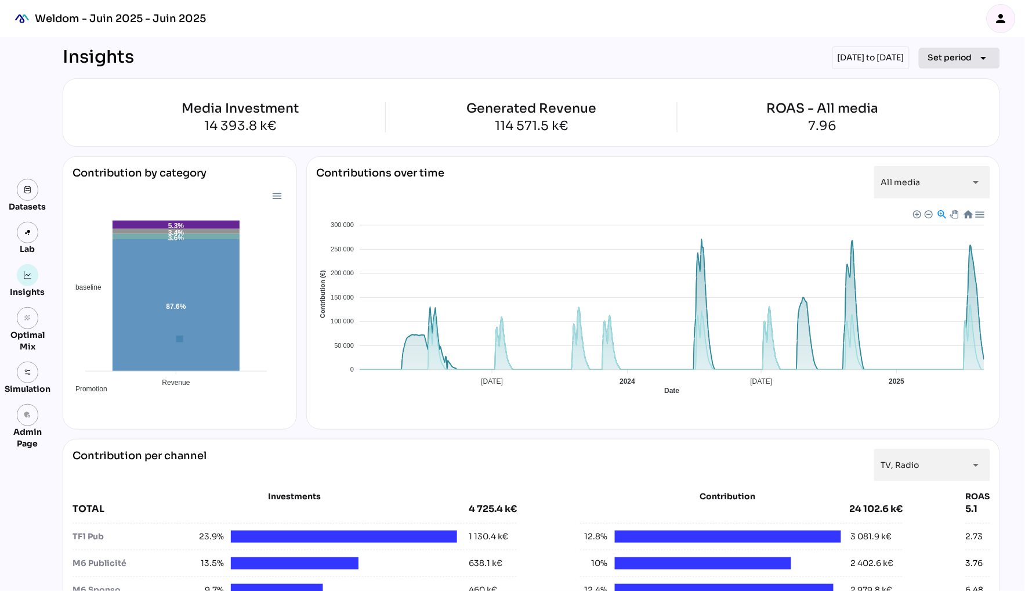
click at [958, 60] on span "Set period" at bounding box center [951, 57] width 44 height 14
click at [932, 111] on div "Year" at bounding box center [942, 111] width 54 height 10
click at [889, 115] on div "2023" at bounding box center [885, 111] width 21 height 10
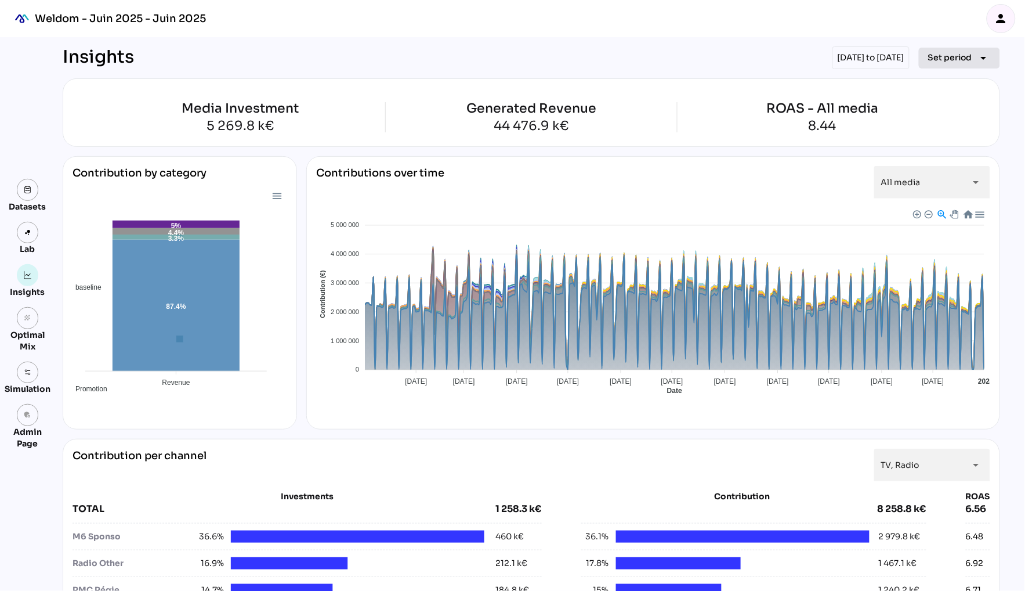
click at [964, 57] on span "Set period" at bounding box center [951, 57] width 44 height 14
click at [957, 106] on div "Year" at bounding box center [942, 111] width 54 height 10
click at [957, 111] on div "Year" at bounding box center [942, 111] width 54 height 10
click at [943, 113] on div "Year" at bounding box center [942, 111] width 54 height 10
click at [889, 145] on div "2024" at bounding box center [885, 138] width 21 height 19
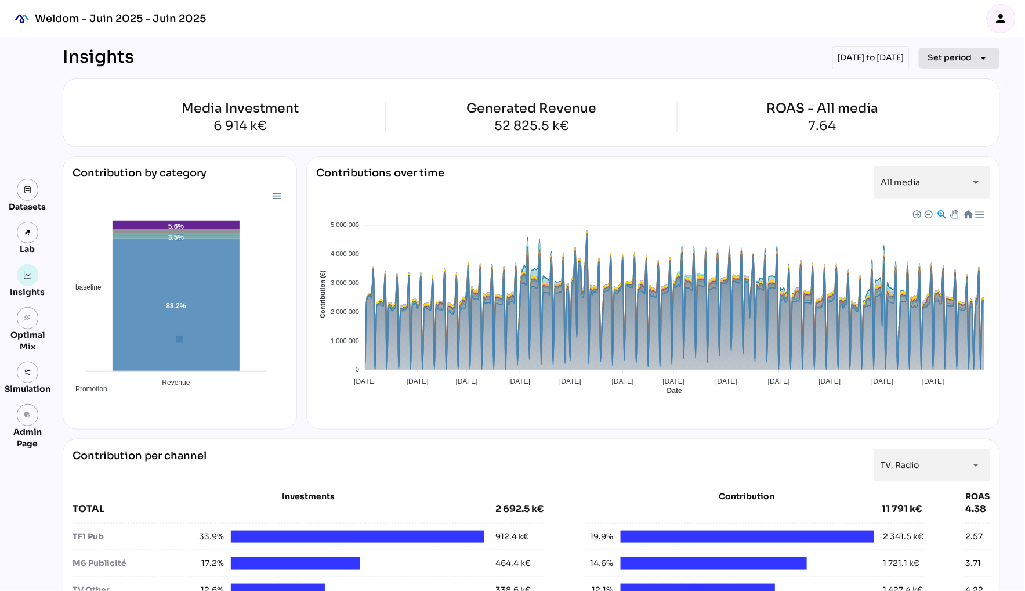
click at [966, 54] on span "Set period" at bounding box center [951, 57] width 44 height 14
click at [954, 111] on div "Year" at bounding box center [942, 111] width 54 height 10
click at [899, 171] on div "2025" at bounding box center [886, 167] width 40 height 28
